Goal: Use online tool/utility

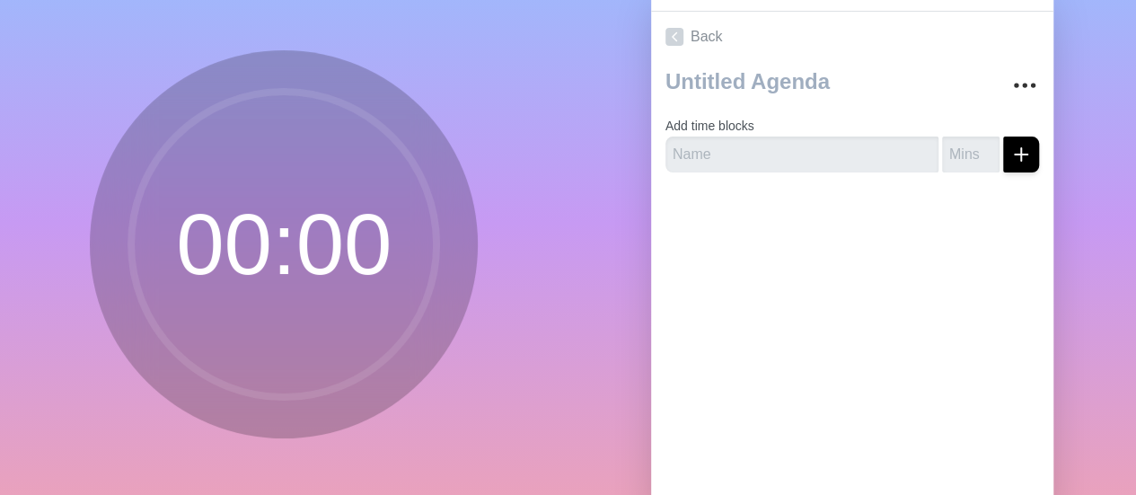
scroll to position [108, 0]
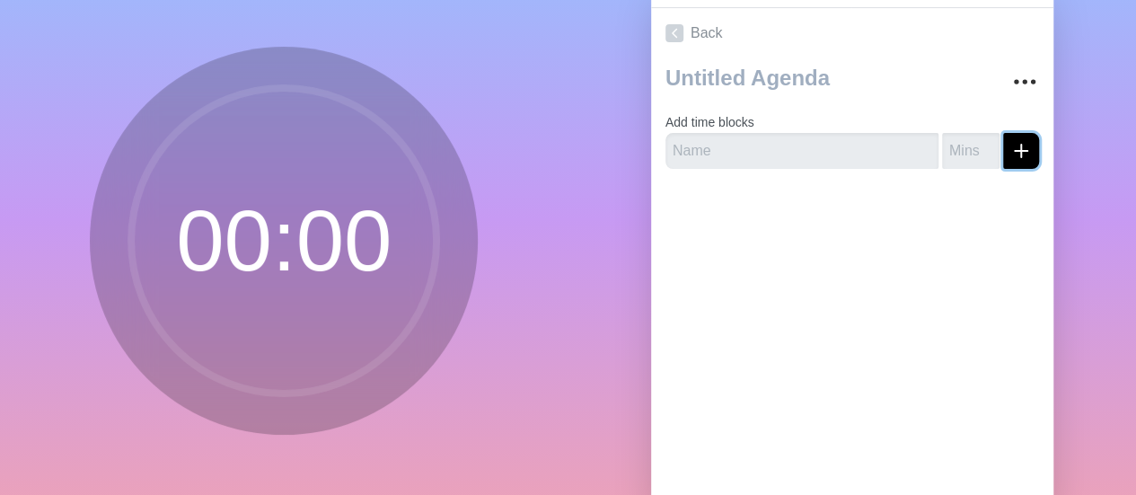
click at [1011, 157] on icon "submit" at bounding box center [1022, 151] width 22 height 22
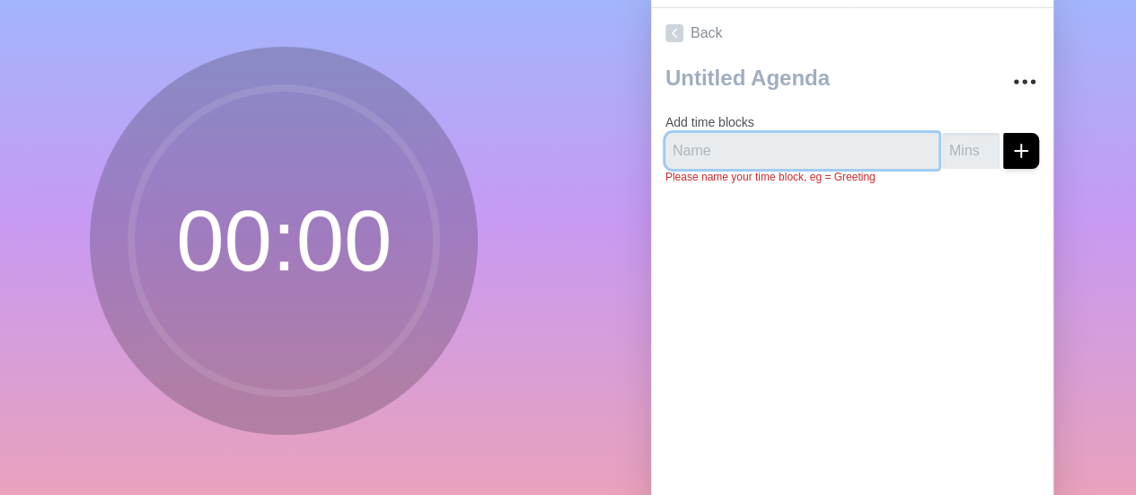
click at [749, 161] on input "text" at bounding box center [802, 151] width 273 height 36
type input "Session des Affaires Administratives"
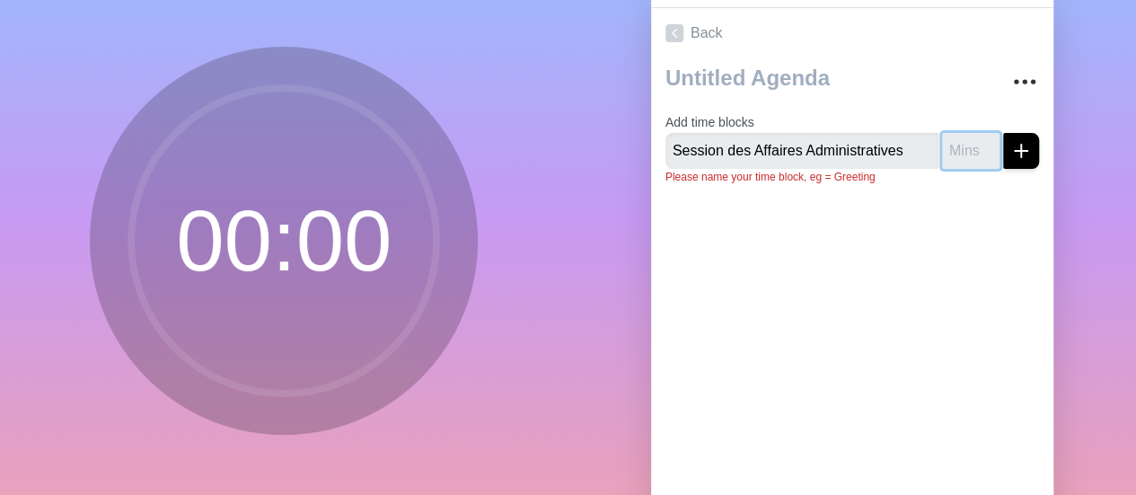
click at [957, 162] on input "number" at bounding box center [970, 151] width 57 height 36
click at [967, 146] on input "2" at bounding box center [970, 151] width 57 height 36
click at [967, 146] on input "3" at bounding box center [970, 151] width 57 height 36
click at [967, 146] on input "4" at bounding box center [970, 151] width 57 height 36
click at [967, 146] on input "5" at bounding box center [970, 151] width 57 height 36
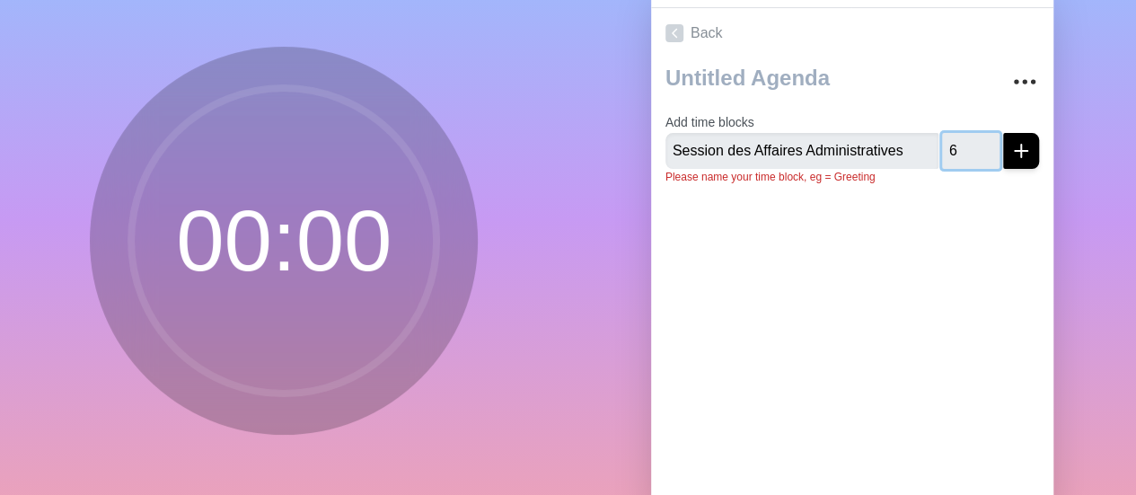
click at [967, 146] on input "6" at bounding box center [970, 151] width 57 height 36
type input "7"
click at [967, 146] on input "7" at bounding box center [970, 151] width 57 height 36
click at [1011, 152] on icon "submit" at bounding box center [1022, 151] width 22 height 22
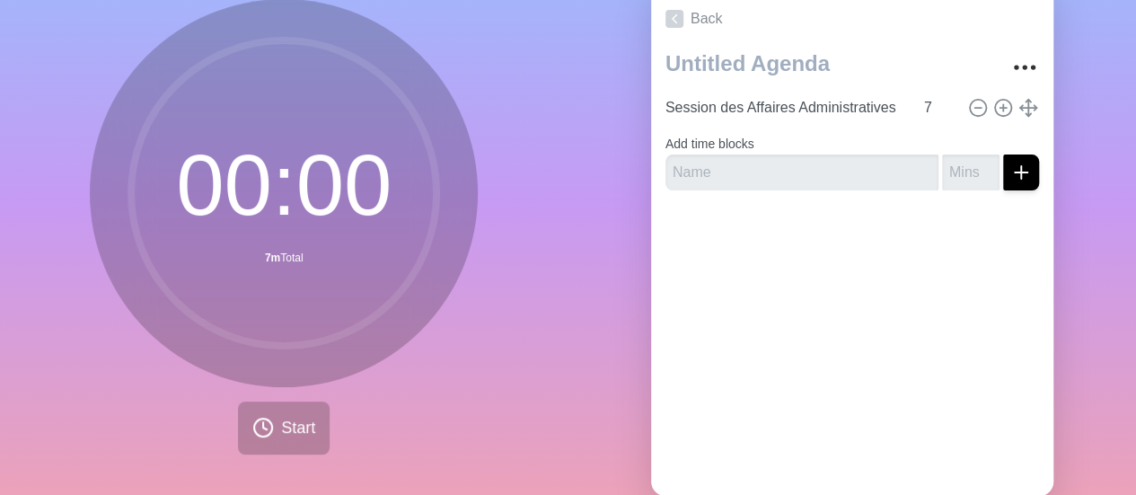
scroll to position [124, 0]
click at [968, 102] on icon at bounding box center [978, 106] width 20 height 20
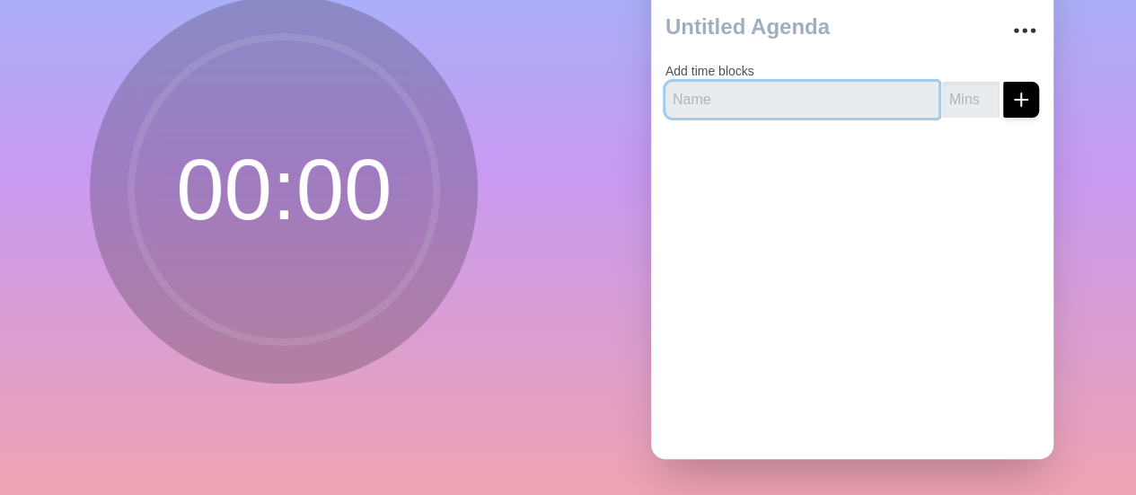
click at [787, 96] on input "text" at bounding box center [802, 100] width 273 height 36
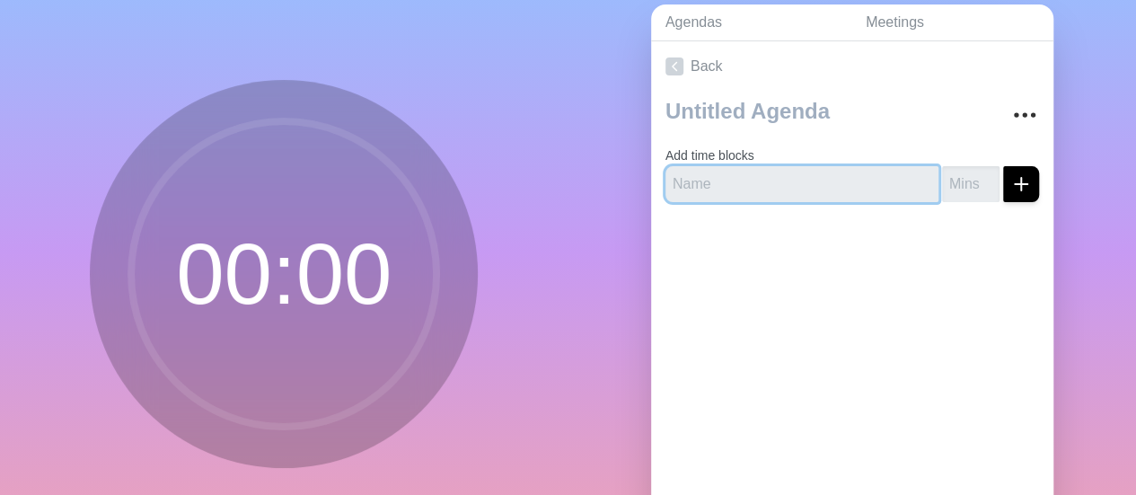
scroll to position [84, 0]
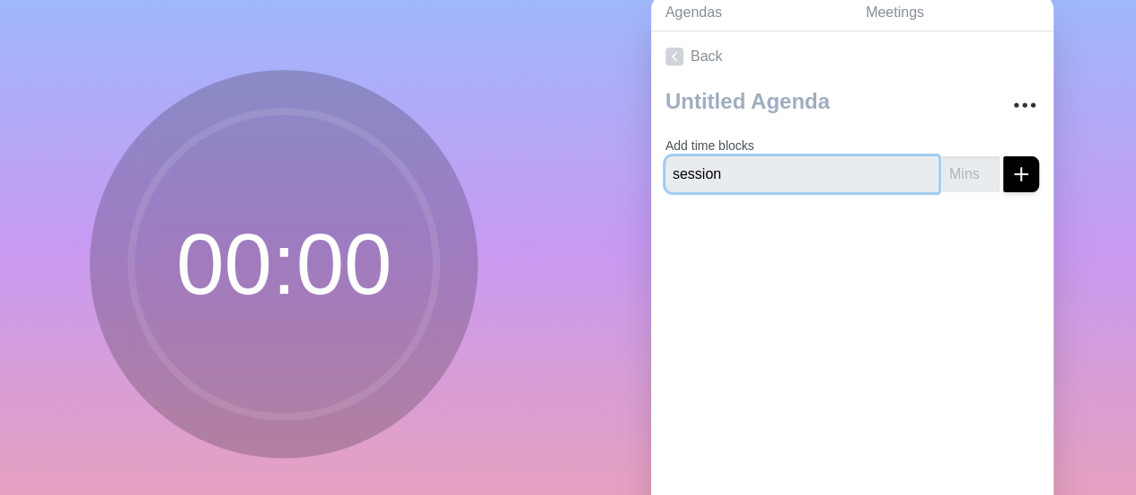
type input "session"
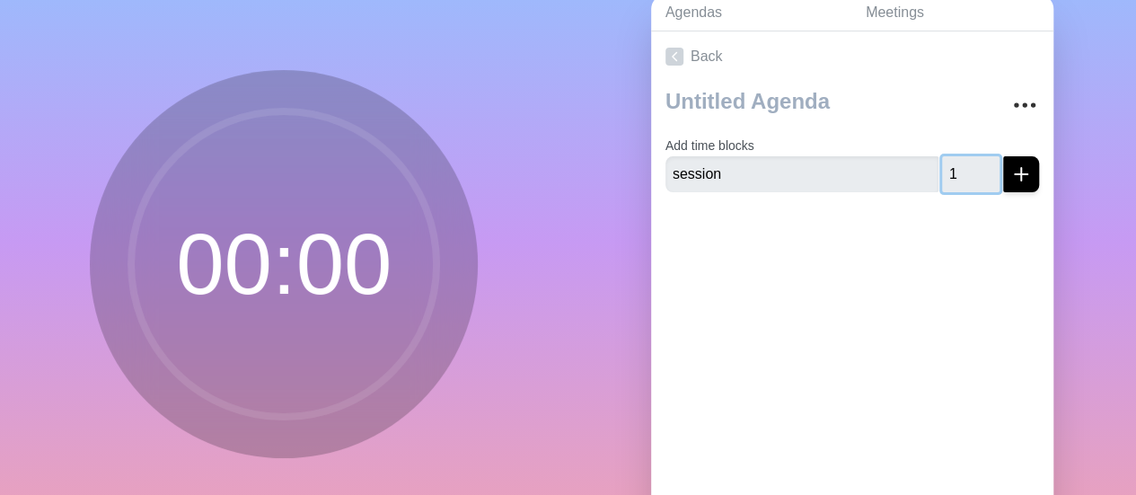
click at [965, 165] on input "1" at bounding box center [970, 174] width 57 height 36
type input "2"
click at [965, 165] on input "2" at bounding box center [970, 174] width 57 height 36
click at [1011, 175] on icon "submit" at bounding box center [1022, 175] width 22 height 22
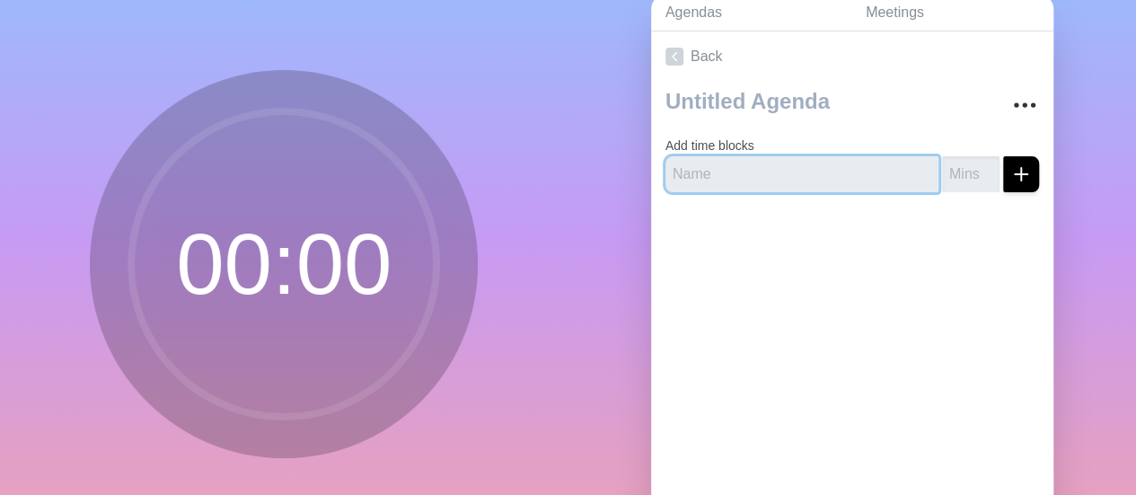
scroll to position [50, 0]
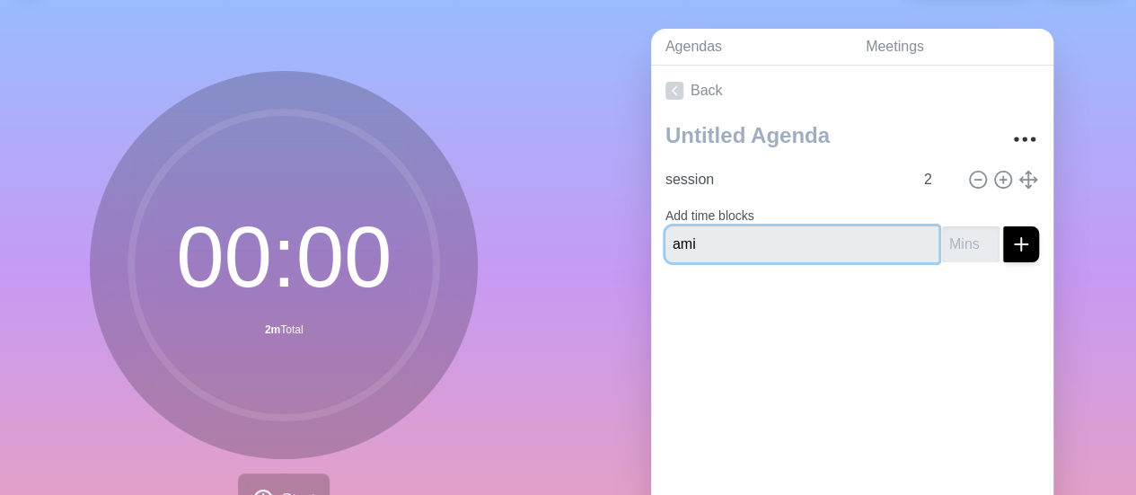
type input "ami"
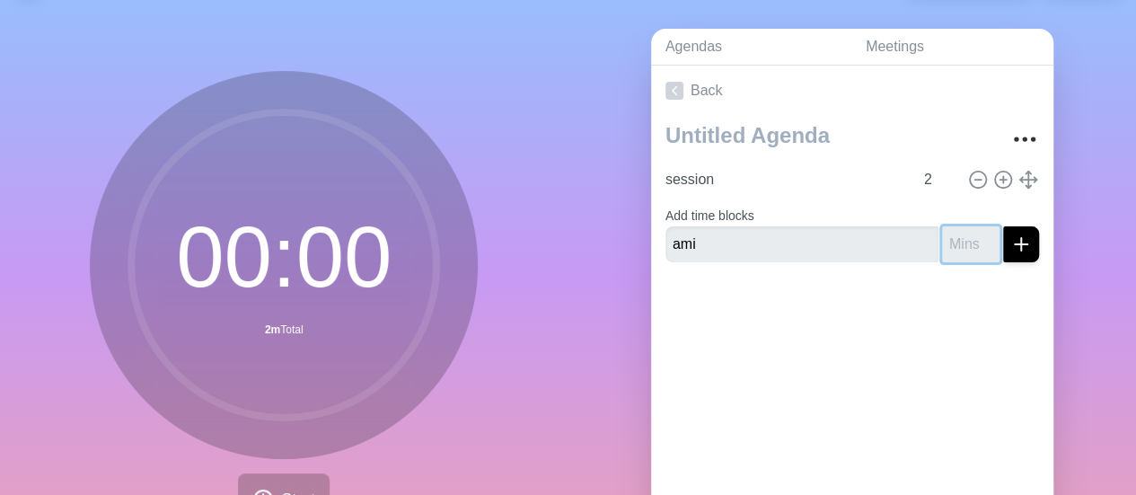
click at [942, 249] on input "number" at bounding box center [970, 244] width 57 height 36
type input "3"
click at [1004, 252] on button "submit" at bounding box center [1022, 244] width 36 height 36
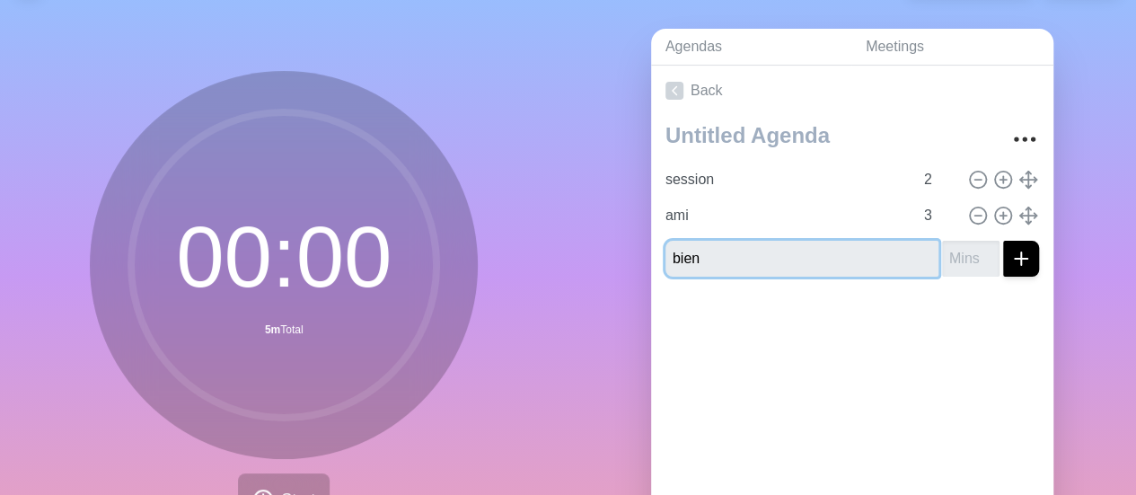
type input "bien"
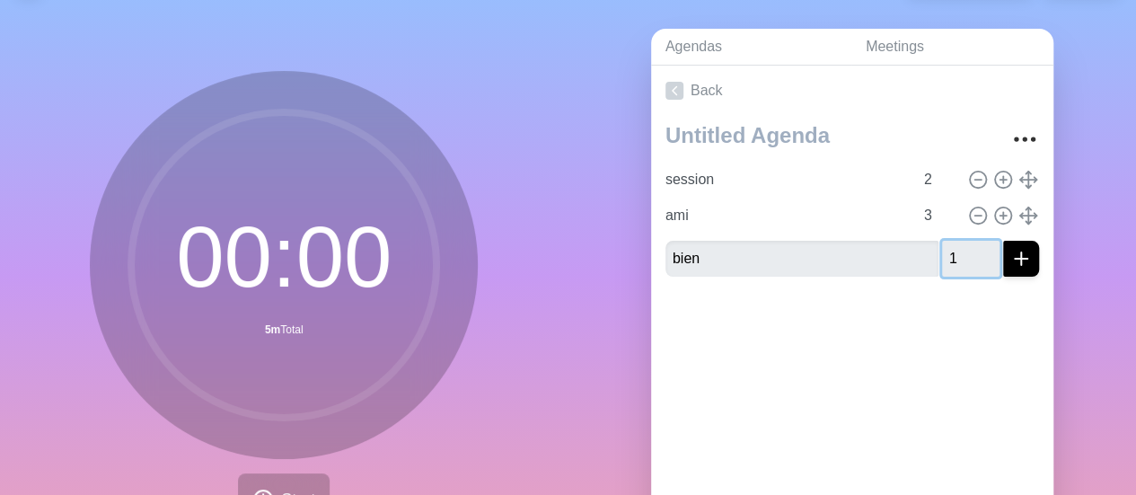
type input "1"
click at [961, 254] on input "1" at bounding box center [970, 259] width 57 height 36
type input "4"
click at [1021, 258] on line "submit" at bounding box center [1021, 258] width 0 height 13
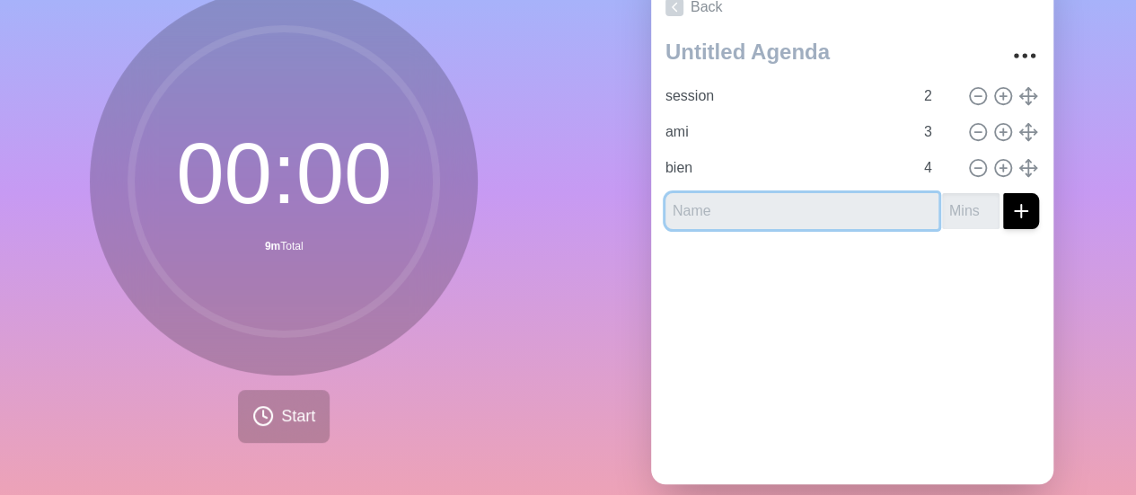
scroll to position [135, 0]
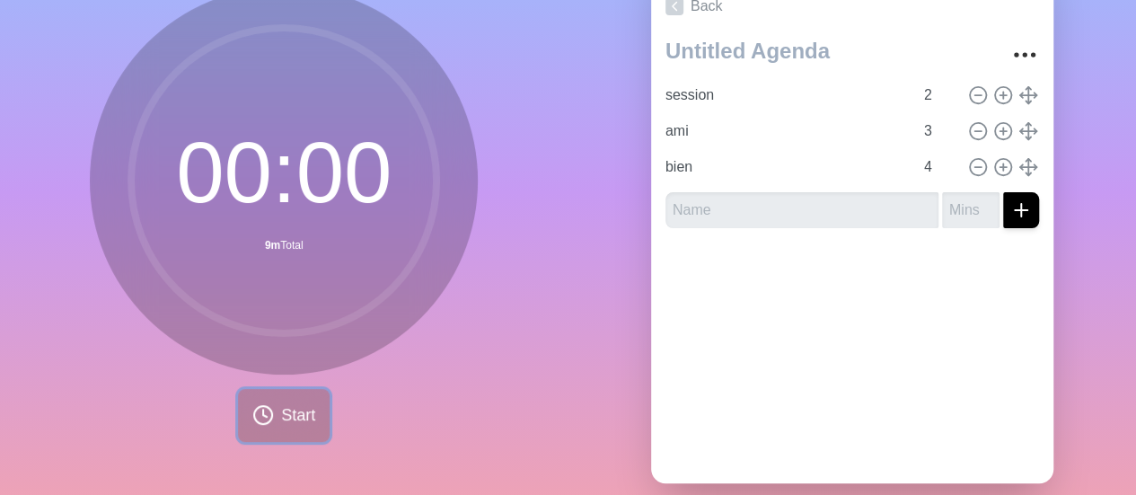
click at [288, 420] on span "Start" at bounding box center [298, 415] width 34 height 24
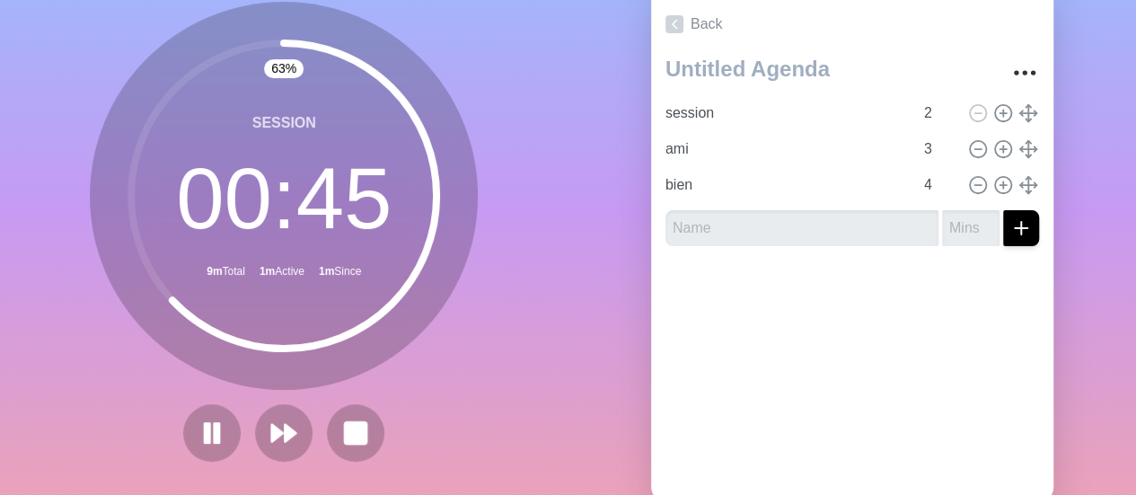
scroll to position [119, 0]
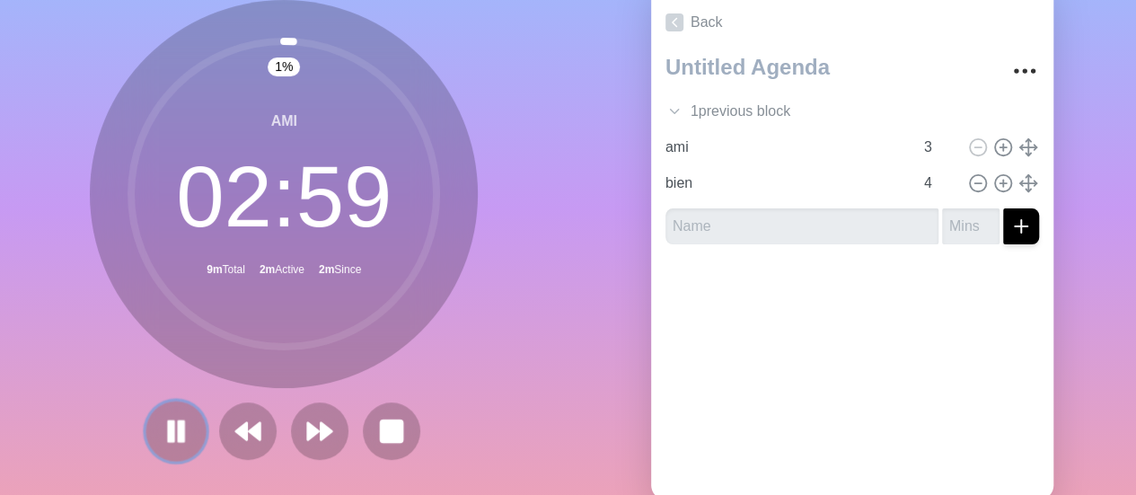
click at [161, 443] on icon at bounding box center [176, 431] width 31 height 31
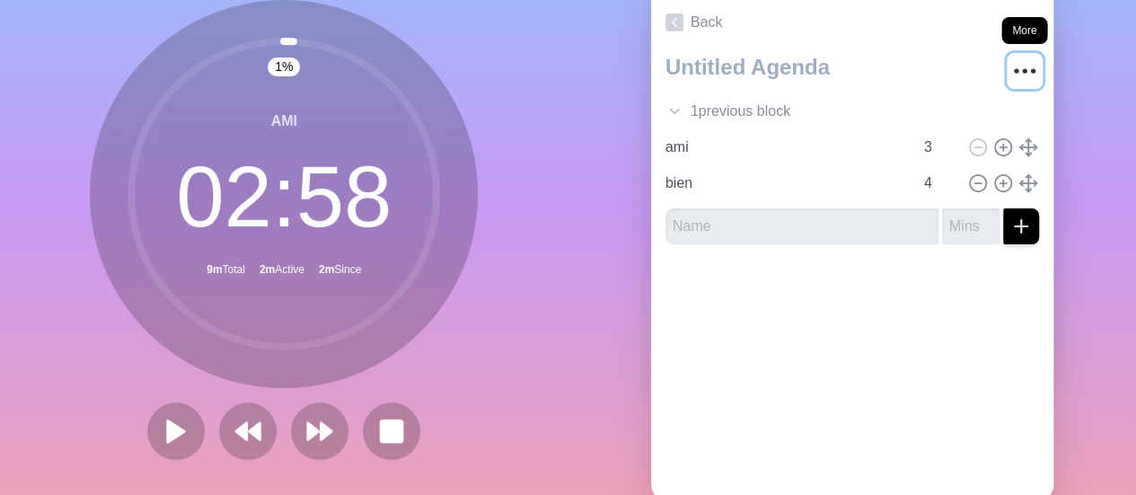
click at [1011, 67] on icon "More" at bounding box center [1025, 71] width 29 height 29
